Goal: Information Seeking & Learning: Learn about a topic

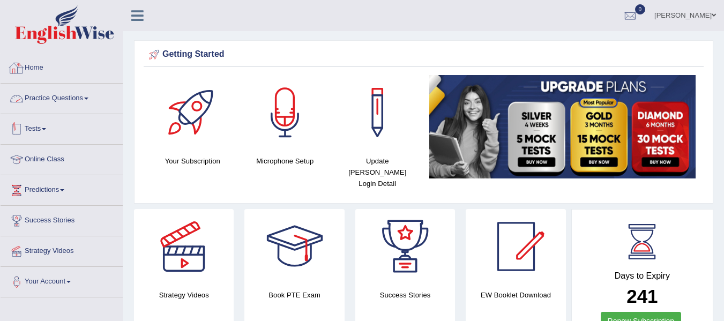
click at [48, 104] on link "Practice Questions" at bounding box center [62, 97] width 122 height 27
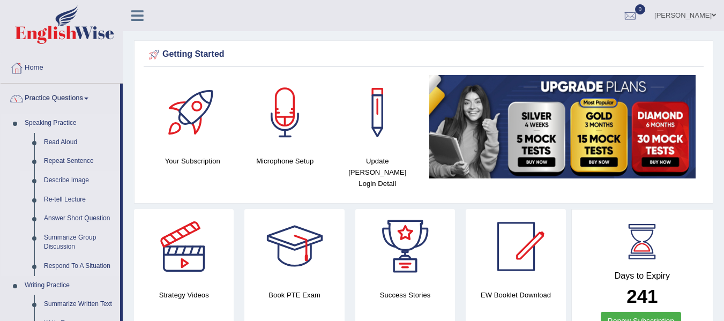
click at [84, 177] on link "Describe Image" at bounding box center [79, 180] width 81 height 19
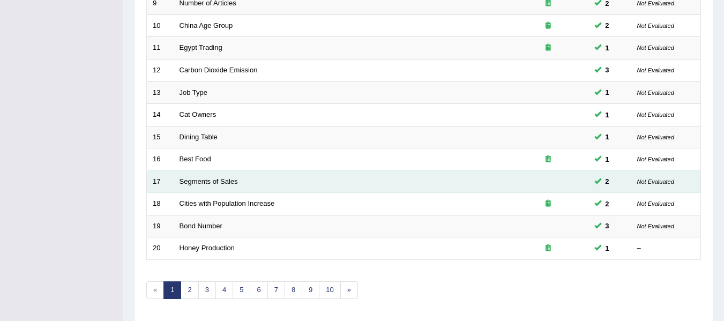
scroll to position [388, 0]
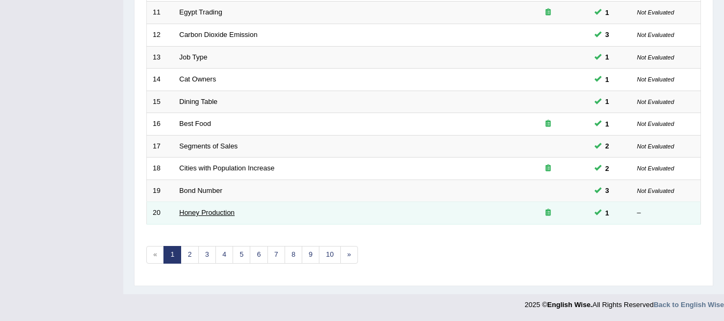
click at [209, 212] on link "Honey Production" at bounding box center [206, 212] width 55 height 8
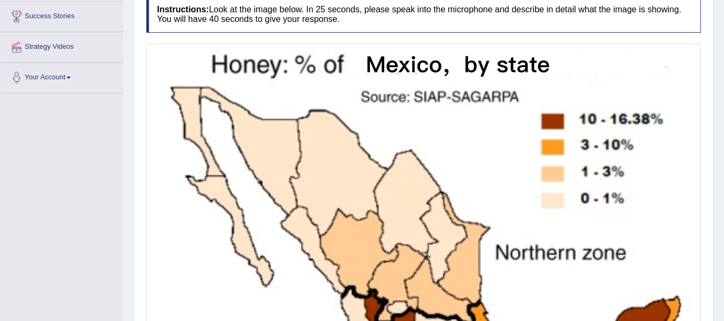
scroll to position [107, 0]
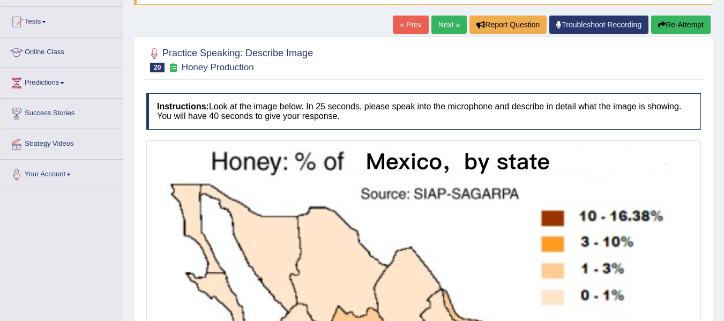
click at [442, 21] on link "Next »" at bounding box center [448, 25] width 35 height 18
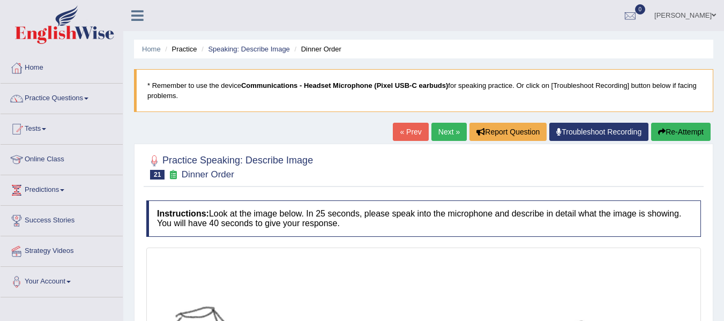
click at [442, 126] on link "Next »" at bounding box center [448, 132] width 35 height 18
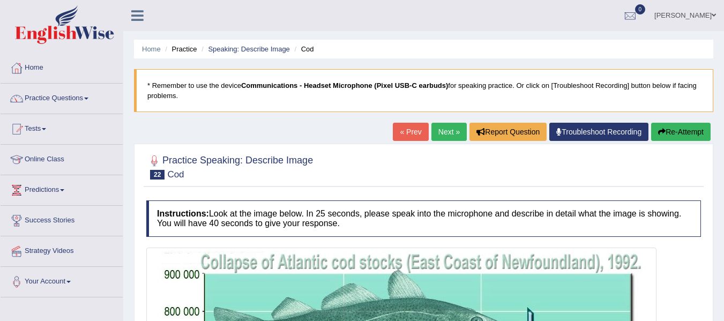
click at [443, 127] on link "Next »" at bounding box center [448, 132] width 35 height 18
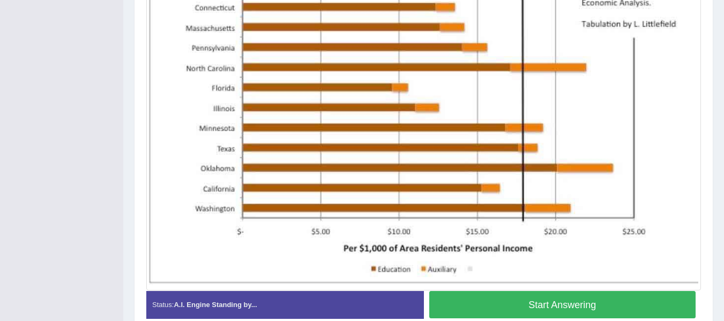
scroll to position [375, 0]
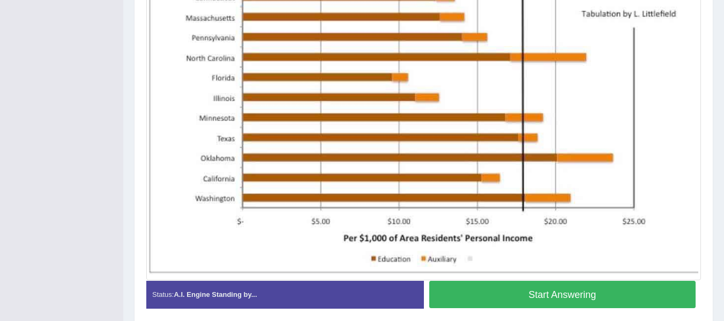
click at [493, 291] on button "Start Answering" at bounding box center [562, 294] width 267 height 27
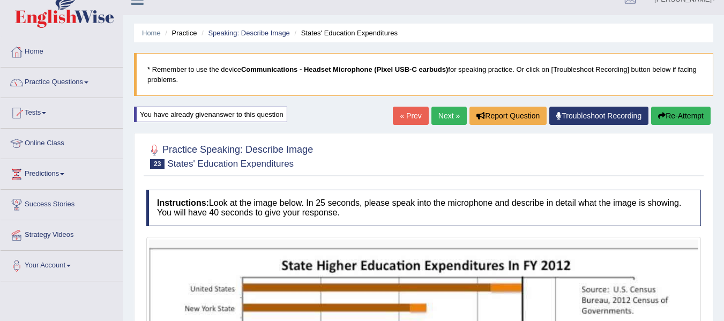
scroll to position [0, 0]
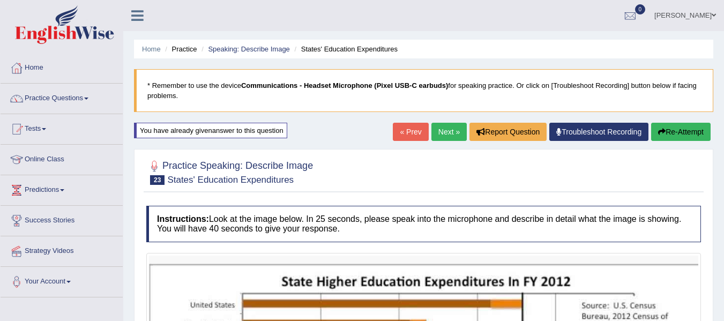
click at [670, 131] on button "Re-Attempt" at bounding box center [680, 132] width 59 height 18
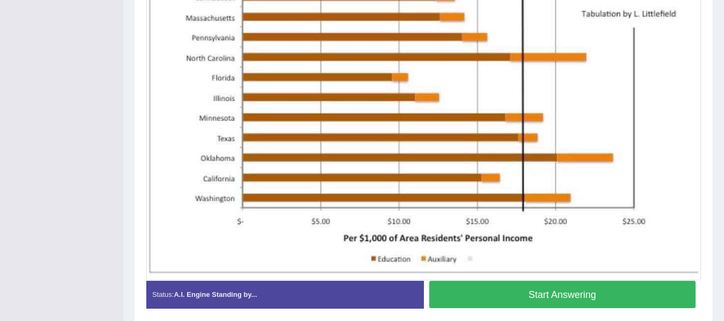
click at [559, 302] on button "Start Answering" at bounding box center [562, 294] width 267 height 27
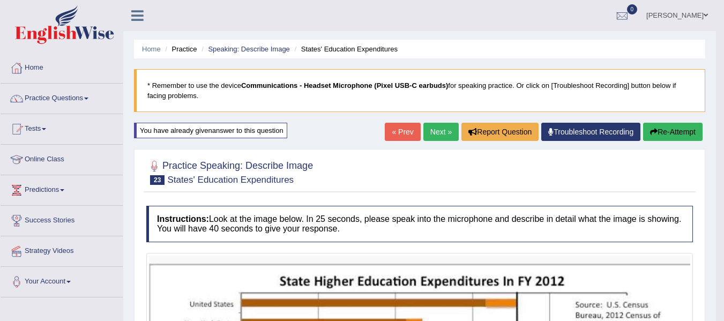
click at [643, 136] on button "Re-Attempt" at bounding box center [672, 132] width 59 height 18
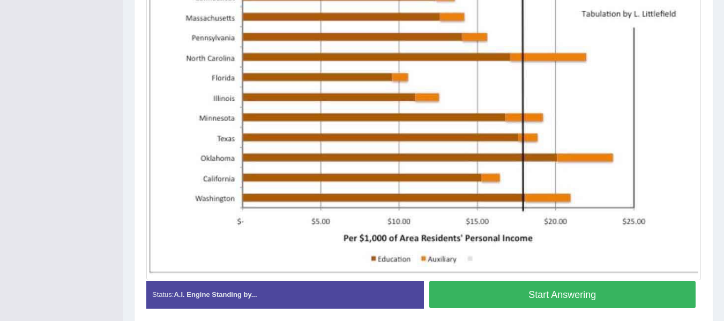
click at [528, 284] on button "Start Answering" at bounding box center [562, 294] width 267 height 27
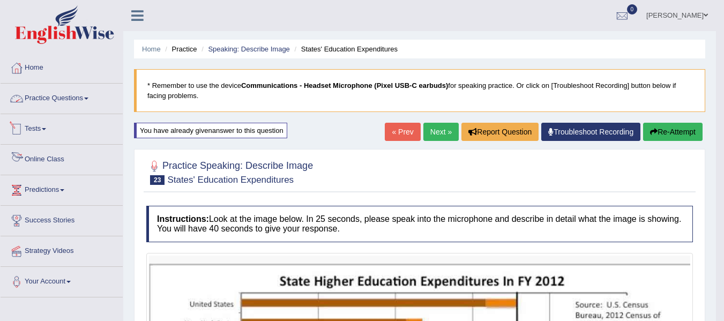
click at [66, 91] on link "Practice Questions" at bounding box center [62, 97] width 122 height 27
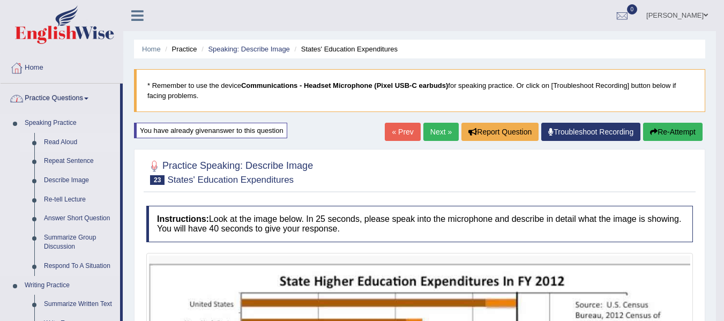
click at [70, 139] on link "Read Aloud" at bounding box center [79, 142] width 81 height 19
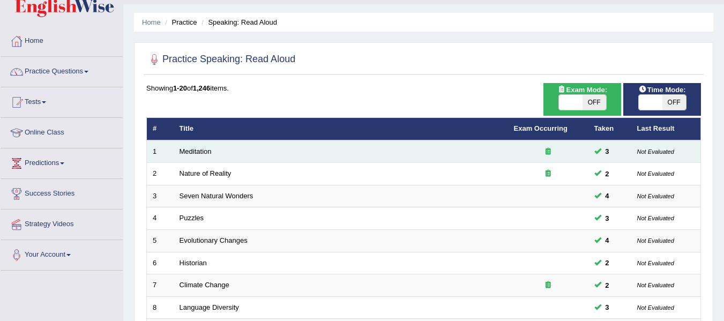
scroll to position [13, 0]
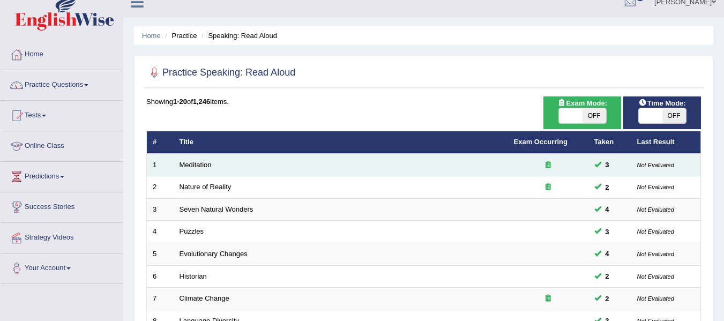
click at [190, 160] on td "Meditation" at bounding box center [341, 165] width 334 height 22
click at [190, 162] on link "Meditation" at bounding box center [195, 165] width 32 height 8
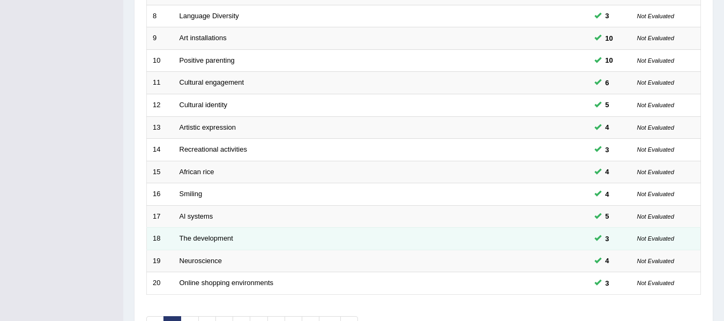
scroll to position [388, 0]
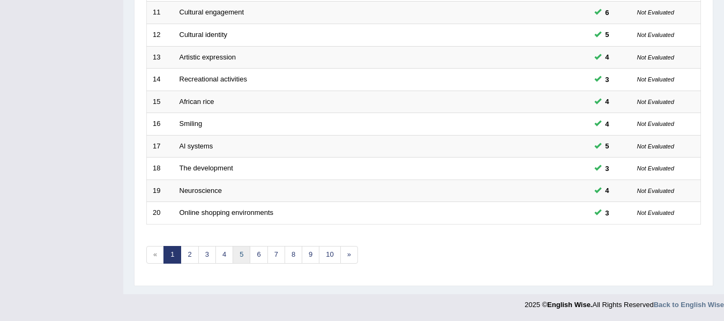
click at [242, 258] on link "5" at bounding box center [241, 255] width 18 height 18
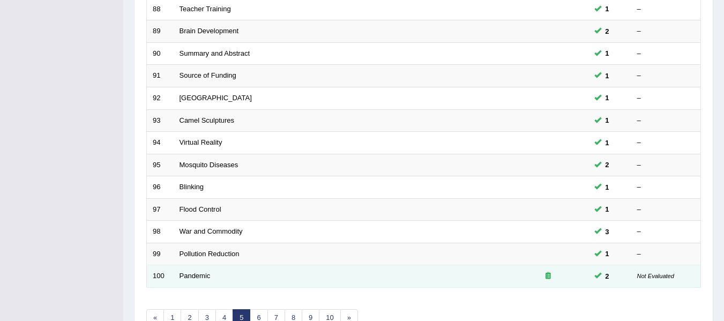
scroll to position [388, 0]
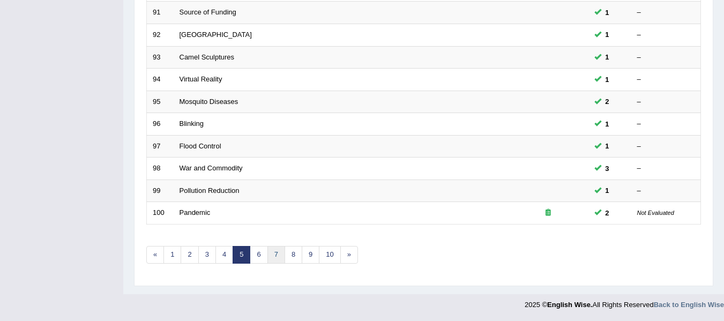
click at [275, 253] on link "7" at bounding box center [276, 255] width 18 height 18
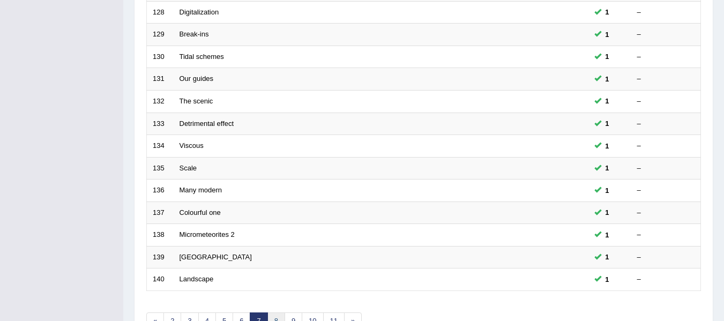
scroll to position [388, 0]
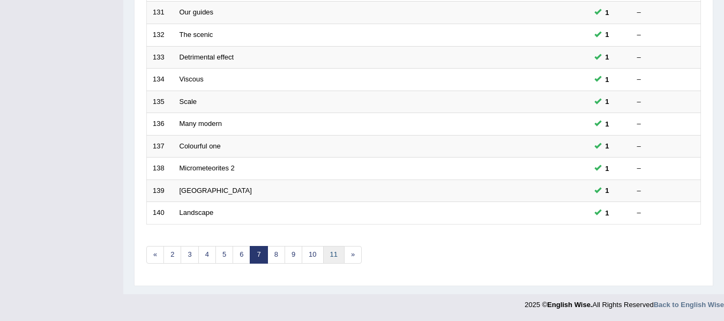
click at [335, 257] on link "11" at bounding box center [333, 255] width 21 height 18
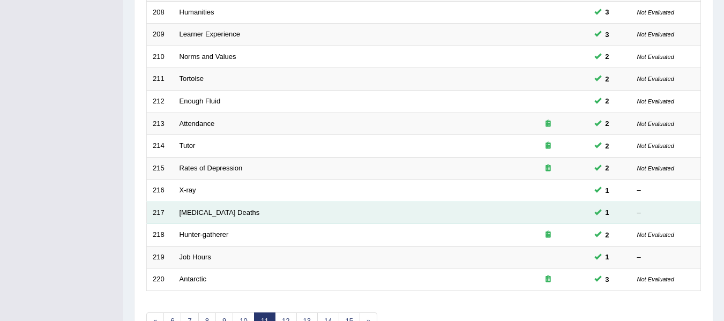
scroll to position [388, 0]
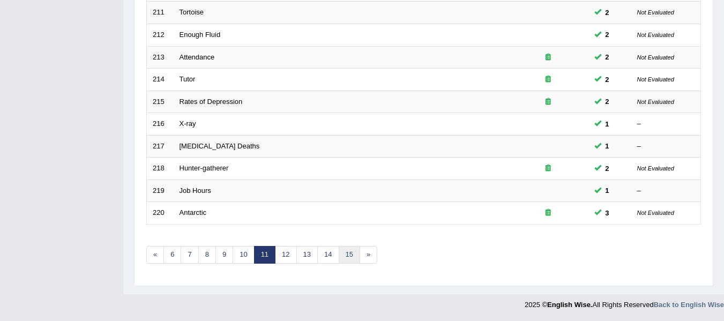
click at [349, 254] on link "15" at bounding box center [348, 255] width 21 height 18
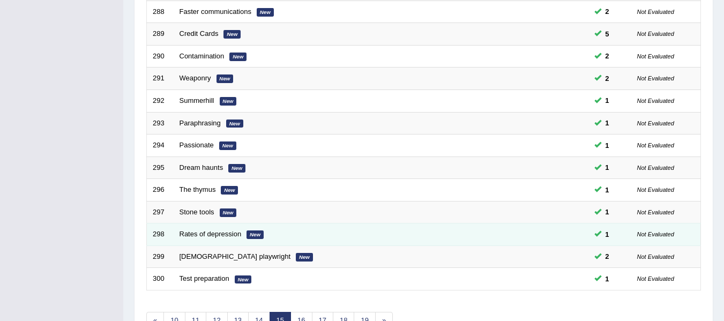
scroll to position [388, 0]
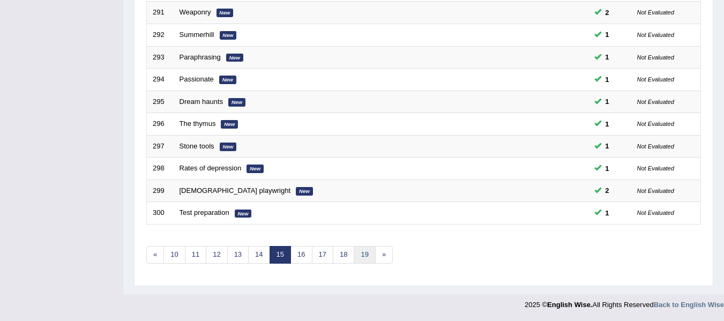
click at [356, 252] on link "19" at bounding box center [363, 255] width 21 height 18
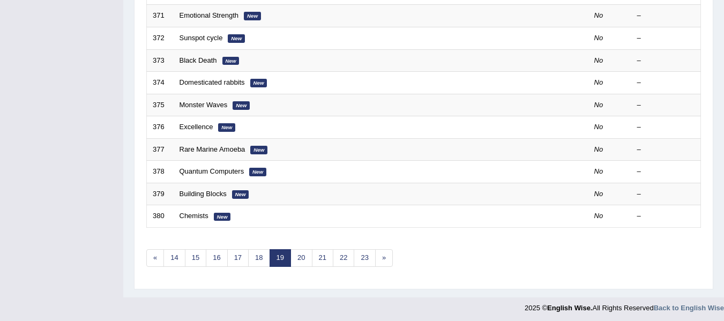
scroll to position [388, 0]
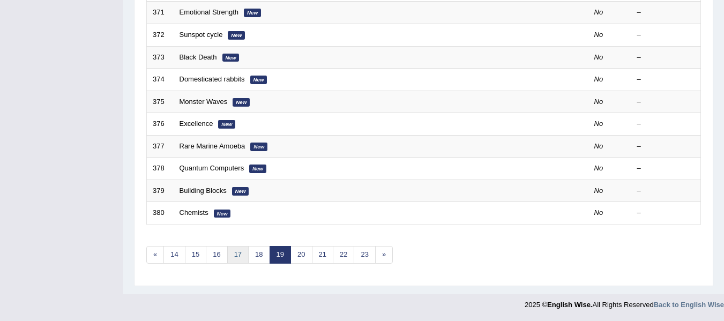
click at [245, 257] on link "17" at bounding box center [237, 255] width 21 height 18
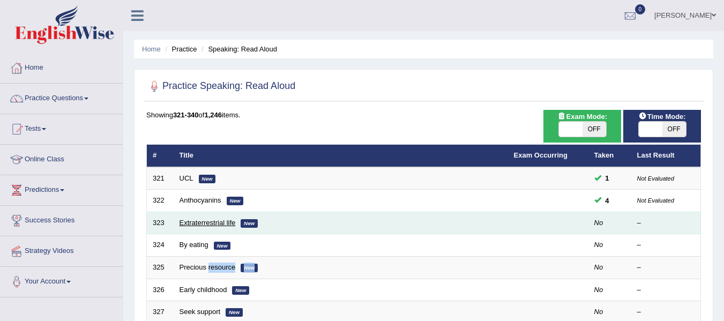
click at [224, 221] on link "Extraterrestrial life" at bounding box center [207, 223] width 56 height 8
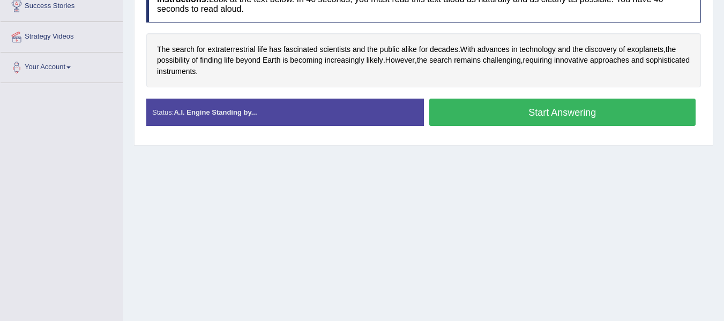
scroll to position [161, 0]
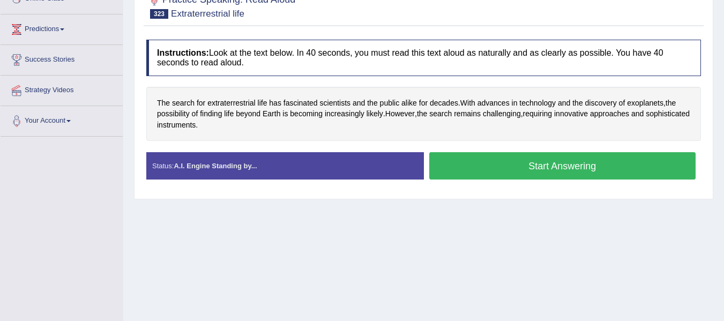
click at [561, 174] on button "Start Answering" at bounding box center [562, 165] width 267 height 27
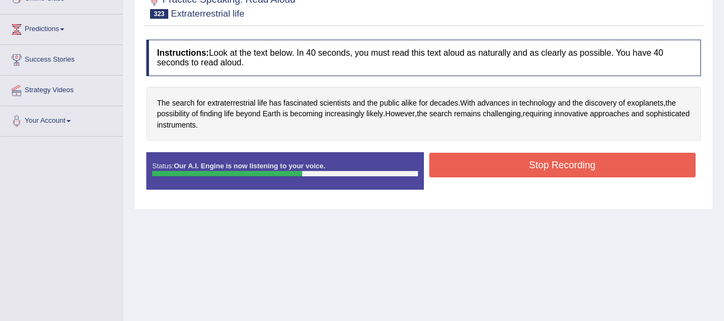
click at [476, 171] on button "Stop Recording" at bounding box center [562, 165] width 267 height 25
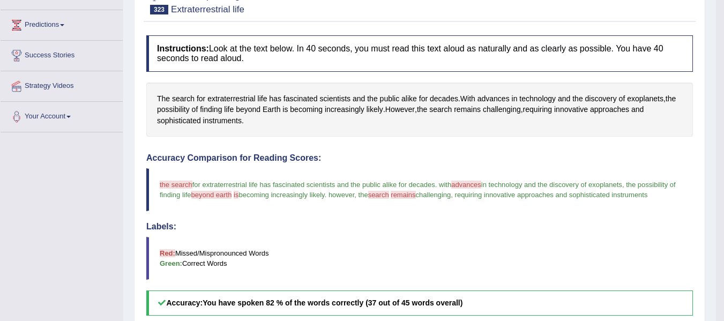
scroll to position [0, 0]
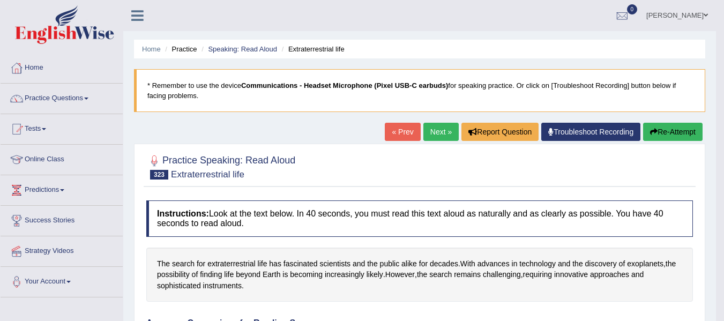
click at [452, 128] on link "Next »" at bounding box center [440, 132] width 35 height 18
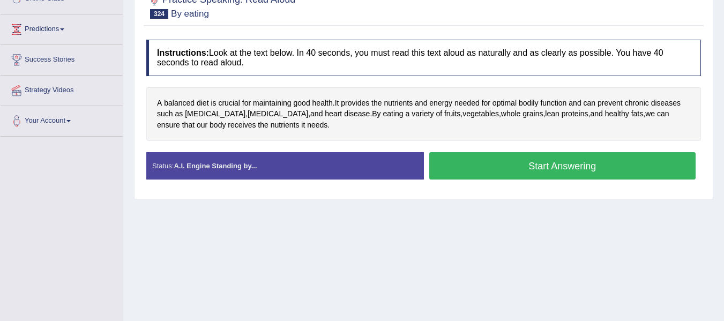
click at [525, 159] on button "Start Answering" at bounding box center [562, 165] width 267 height 27
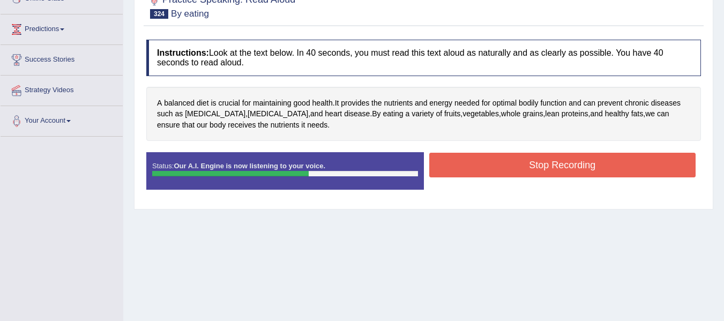
click at [501, 159] on button "Stop Recording" at bounding box center [562, 165] width 267 height 25
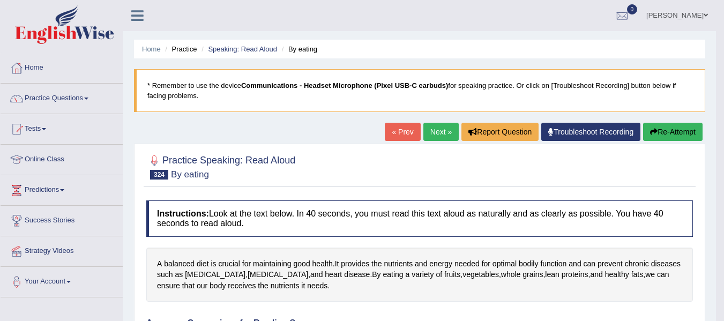
click at [413, 130] on link "« Prev" at bounding box center [402, 132] width 35 height 18
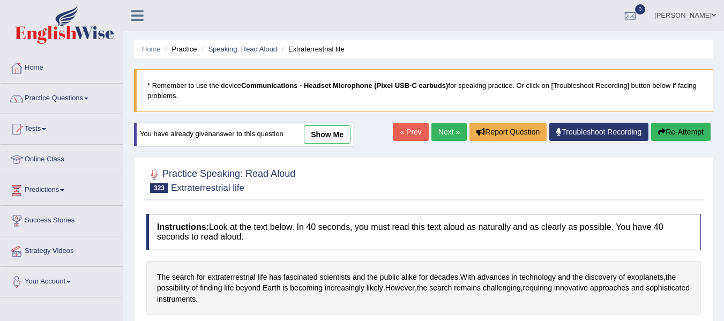
click at [445, 137] on link "Next »" at bounding box center [448, 132] width 35 height 18
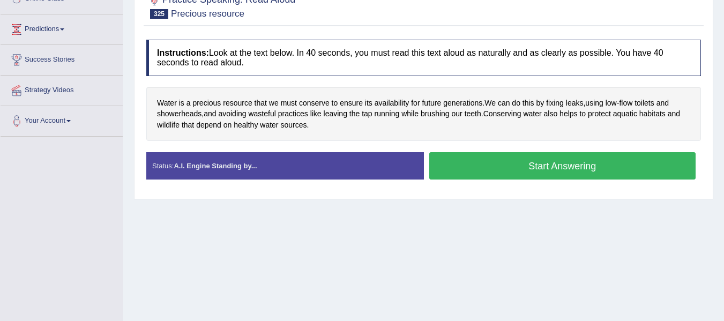
click at [469, 156] on button "Start Answering" at bounding box center [562, 165] width 267 height 27
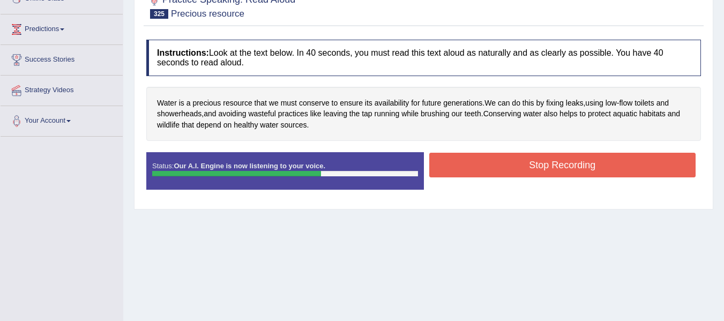
click at [480, 162] on button "Stop Recording" at bounding box center [562, 165] width 267 height 25
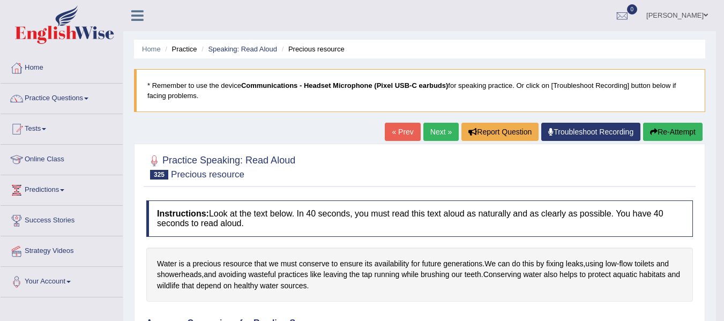
click at [439, 126] on link "Next »" at bounding box center [440, 132] width 35 height 18
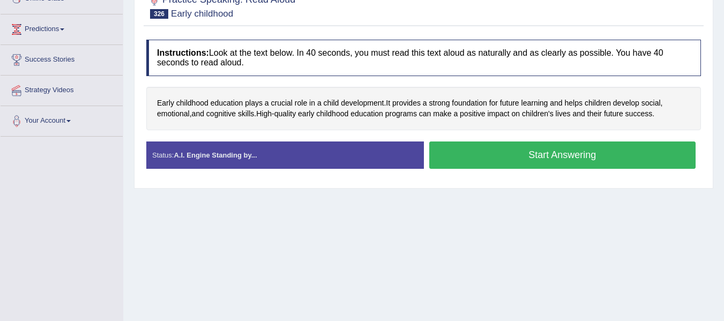
click at [509, 155] on button "Start Answering" at bounding box center [562, 154] width 267 height 27
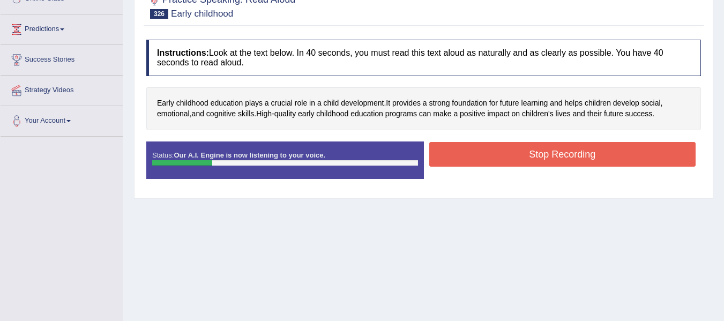
click at [598, 222] on div "Home Practice Speaking: Read Aloud Early childhood * Remember to use the device…" at bounding box center [423, 107] width 600 height 536
click at [605, 154] on button "Stop Recording" at bounding box center [562, 154] width 267 height 25
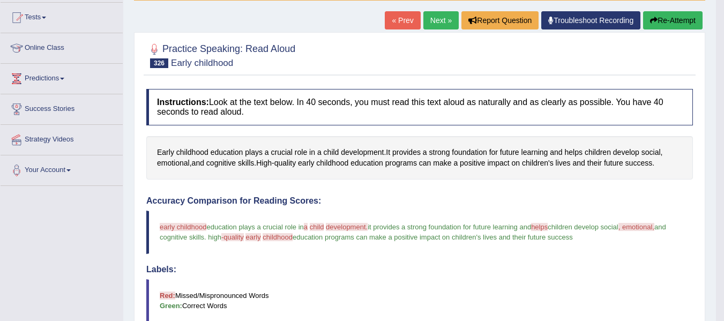
scroll to position [91, 0]
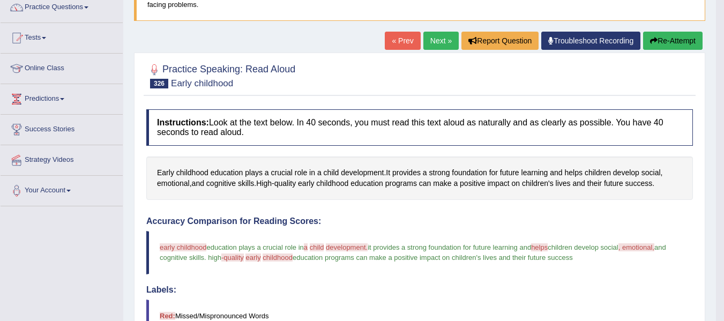
click at [658, 43] on button "Re-Attempt" at bounding box center [672, 41] width 59 height 18
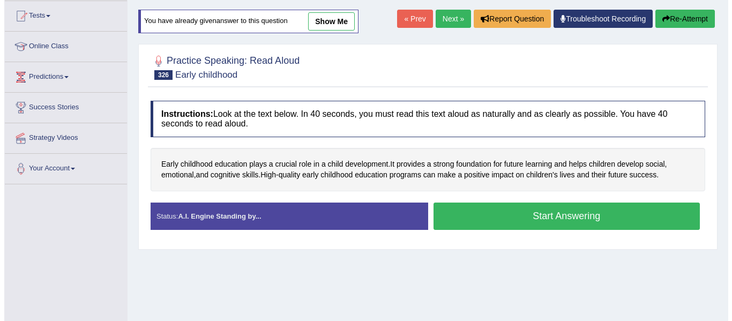
scroll to position [153, 0]
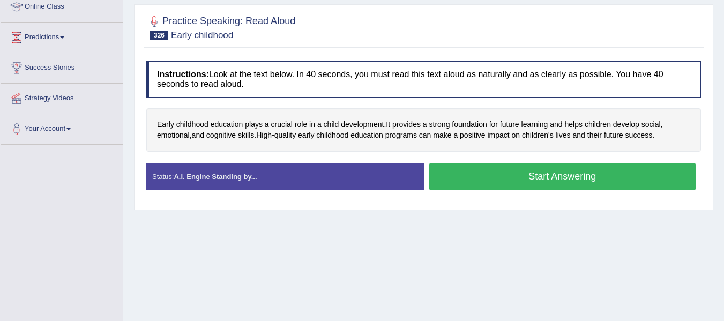
click at [520, 179] on button "Start Answering" at bounding box center [562, 176] width 267 height 27
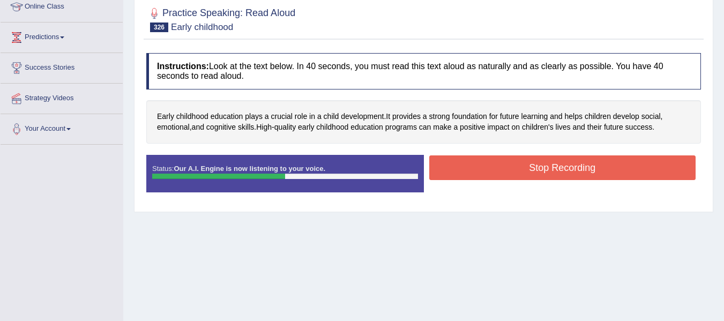
click at [609, 169] on button "Stop Recording" at bounding box center [562, 167] width 267 height 25
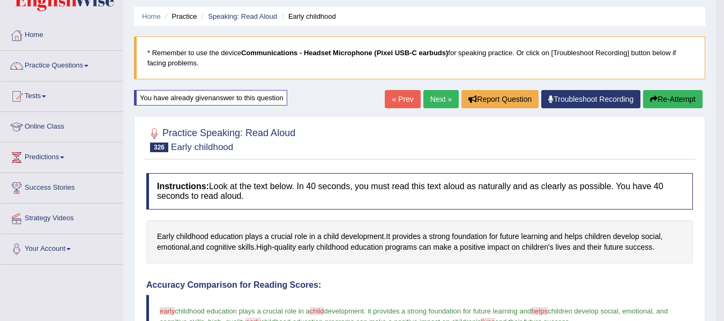
scroll to position [30, 0]
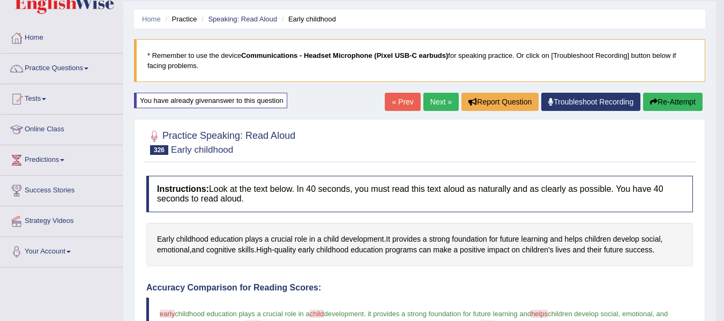
click at [439, 106] on link "Next »" at bounding box center [440, 102] width 35 height 18
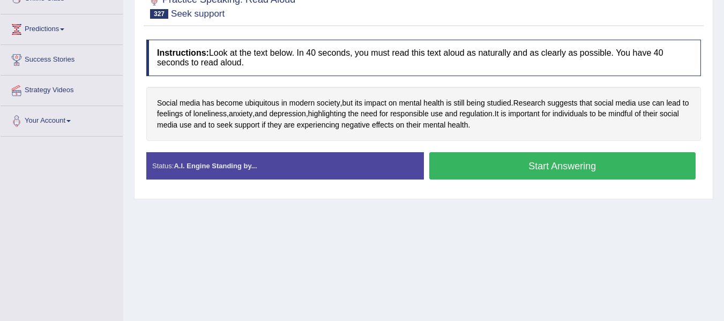
click at [457, 164] on button "Start Answering" at bounding box center [562, 165] width 267 height 27
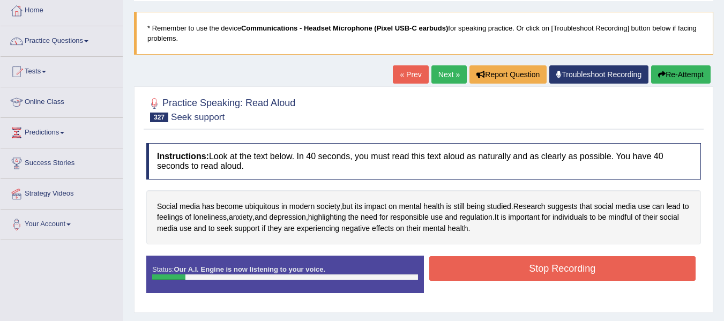
scroll to position [54, 0]
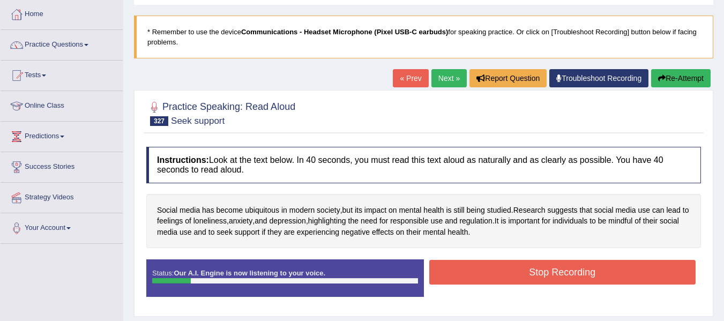
drag, startPoint x: 666, startPoint y: 76, endPoint x: 663, endPoint y: 81, distance: 6.0
click at [665, 77] on button "Re-Attempt" at bounding box center [680, 78] width 59 height 18
